Goal: Transaction & Acquisition: Purchase product/service

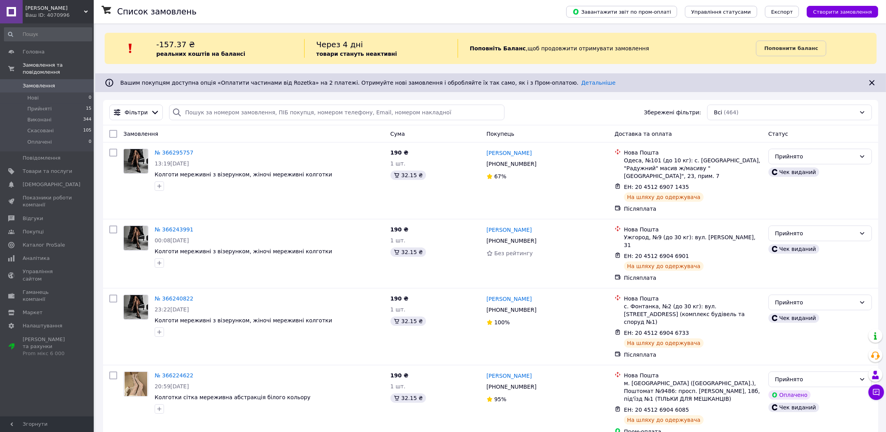
click at [64, 12] on div "Ваш ID: 4070996" at bounding box center [59, 15] width 68 height 7
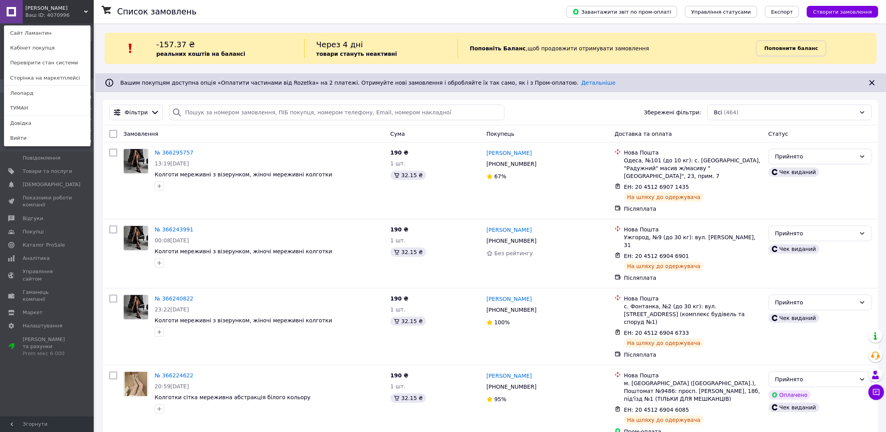
click at [810, 55] on link "Поповнити баланс" at bounding box center [791, 49] width 70 height 16
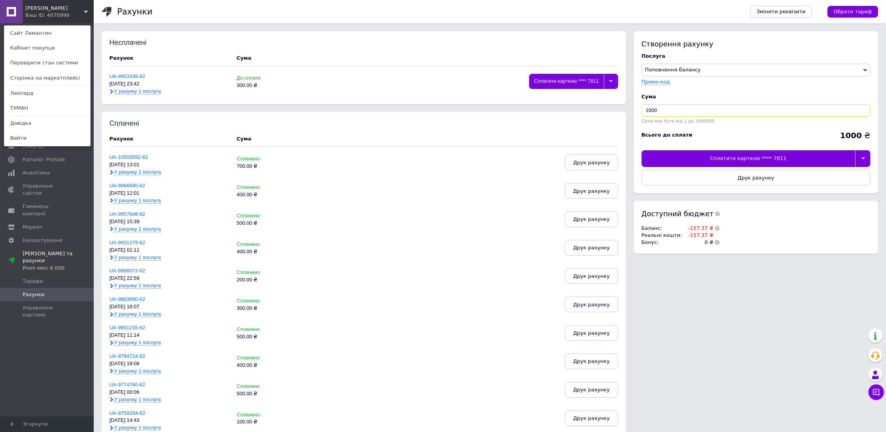
drag, startPoint x: 651, startPoint y: 112, endPoint x: 623, endPoint y: 110, distance: 28.3
click at [623, 110] on div "Несплачені Рахунок Cума UA-9953338-62 [DATE] 23:42 У рахунку 1 послуга До сплат…" at bounding box center [490, 398] width 777 height 734
type input "500"
click at [726, 159] on div "Сплатити карткою **** 7811" at bounding box center [749, 158] width 214 height 16
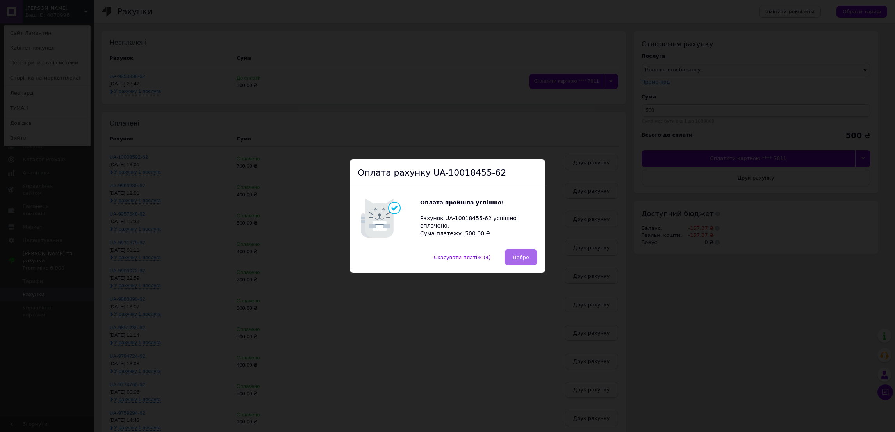
click at [519, 259] on span "Добре" at bounding box center [521, 258] width 16 height 6
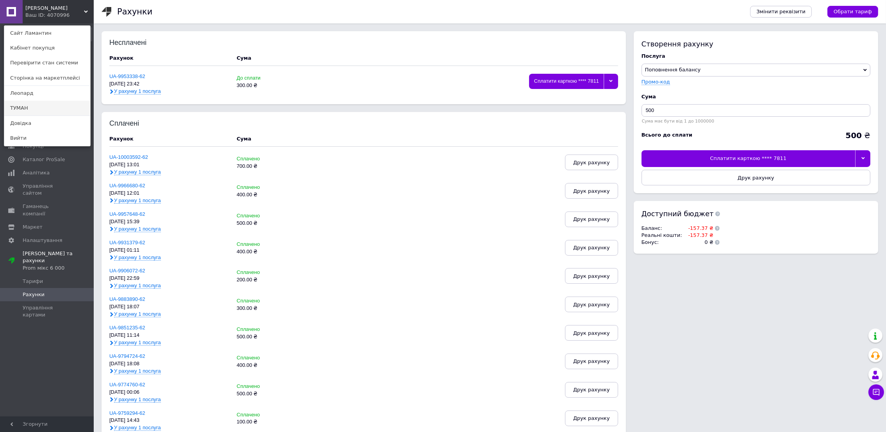
click at [43, 105] on link "ТУМАН" at bounding box center [47, 108] width 86 height 15
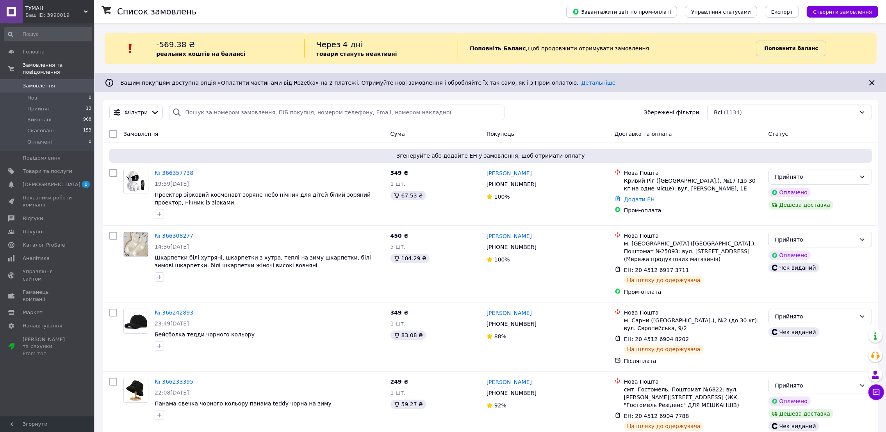
click at [791, 51] on b "Поповнити баланс" at bounding box center [791, 48] width 54 height 6
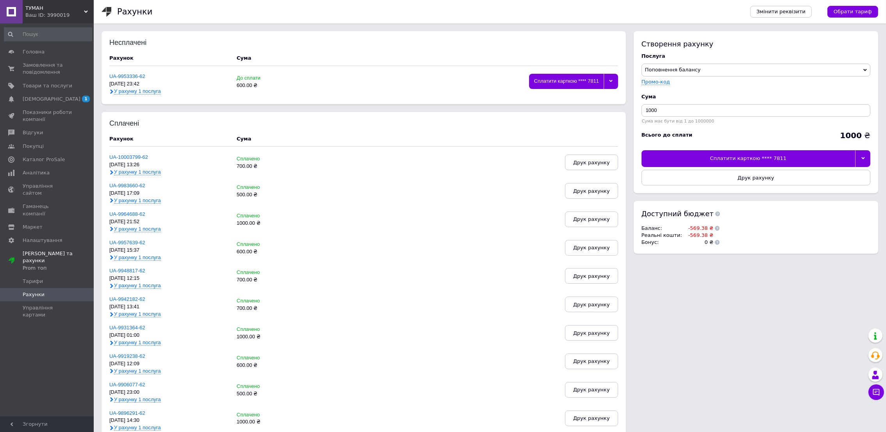
click at [808, 159] on div "Сплатити карткою **** 7811" at bounding box center [749, 158] width 214 height 16
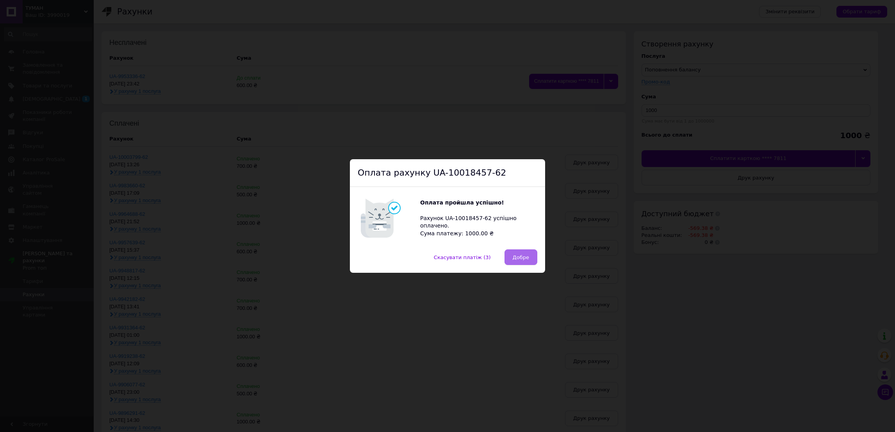
click at [530, 255] on button "Добре" at bounding box center [521, 258] width 33 height 16
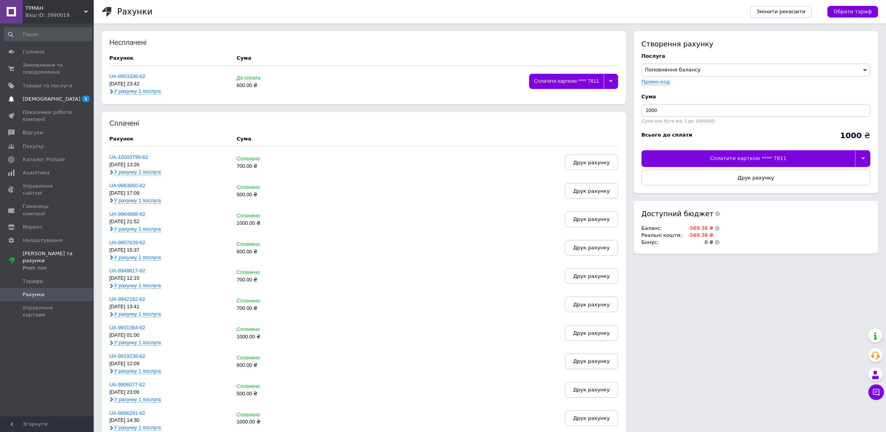
click at [43, 94] on link "Сповіщення 1 0" at bounding box center [48, 99] width 96 height 13
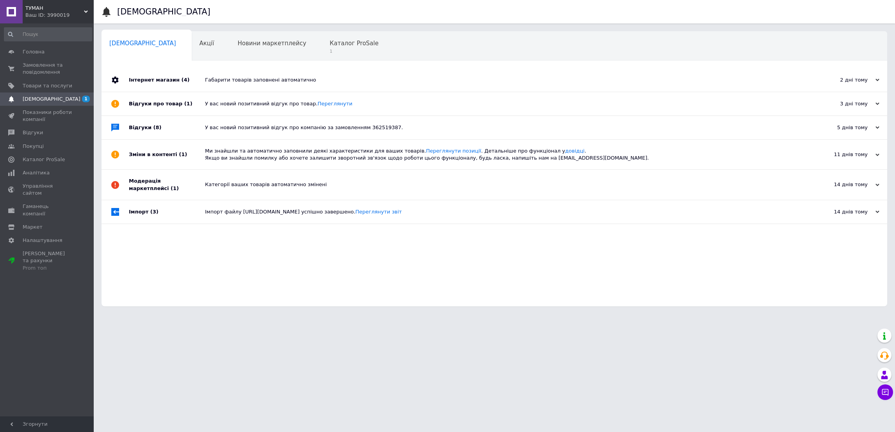
click at [290, 27] on div "Сповіщення Сповіщення 0 Акції 0 Новини маркетплейсу 0 Каталог ProSale 1 Навчанн…" at bounding box center [494, 157] width 801 height 314
click at [330, 40] on span "Каталог ProSale" at bounding box center [354, 43] width 49 height 7
